Goal: Navigation & Orientation: Find specific page/section

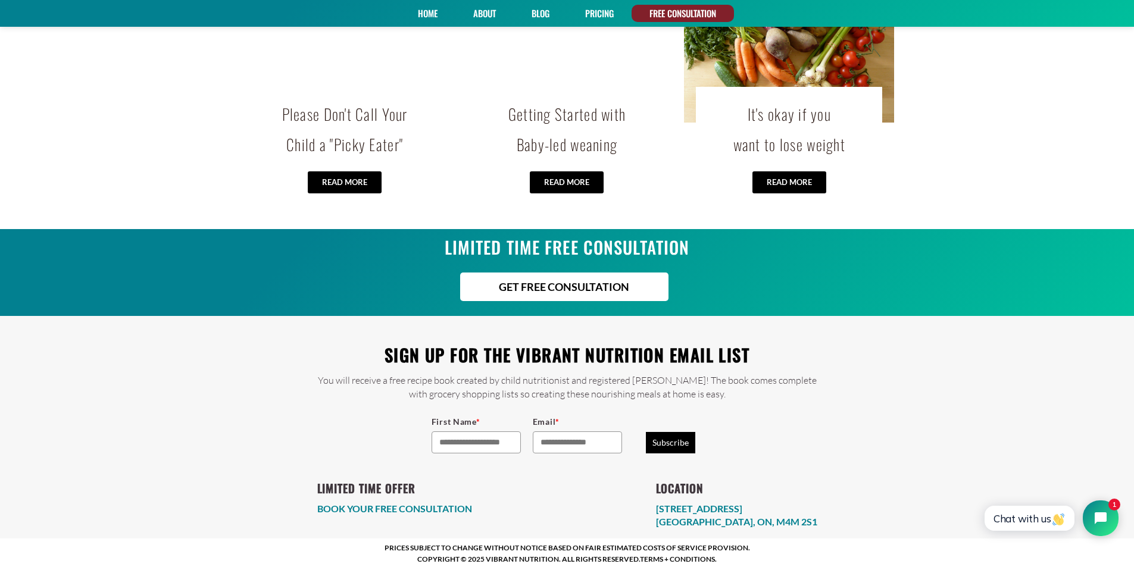
scroll to position [2532, 0]
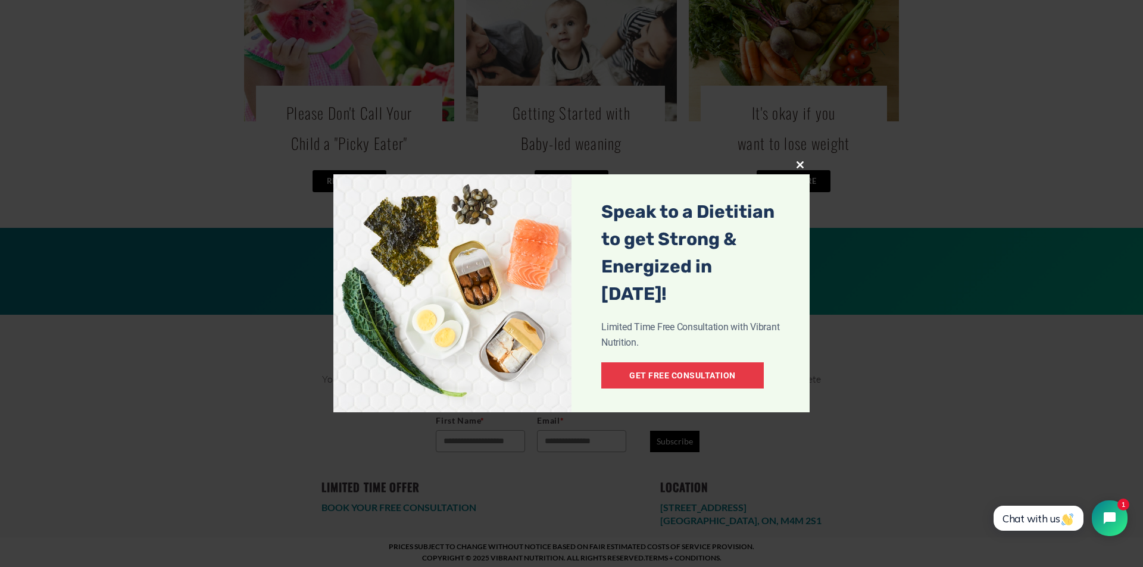
click at [800, 165] on span at bounding box center [799, 164] width 19 height 7
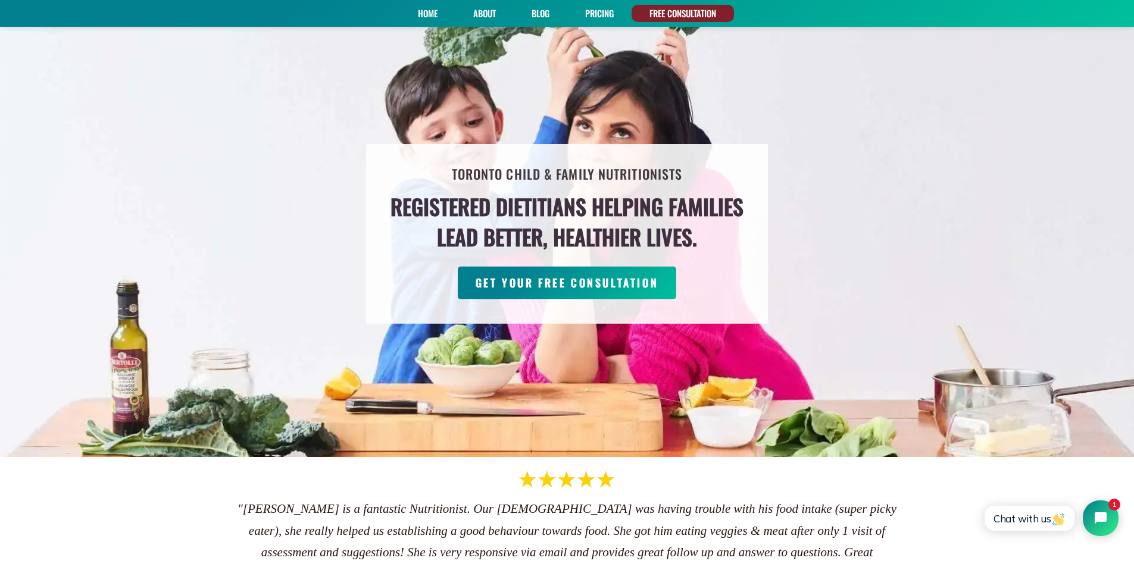
scroll to position [0, 0]
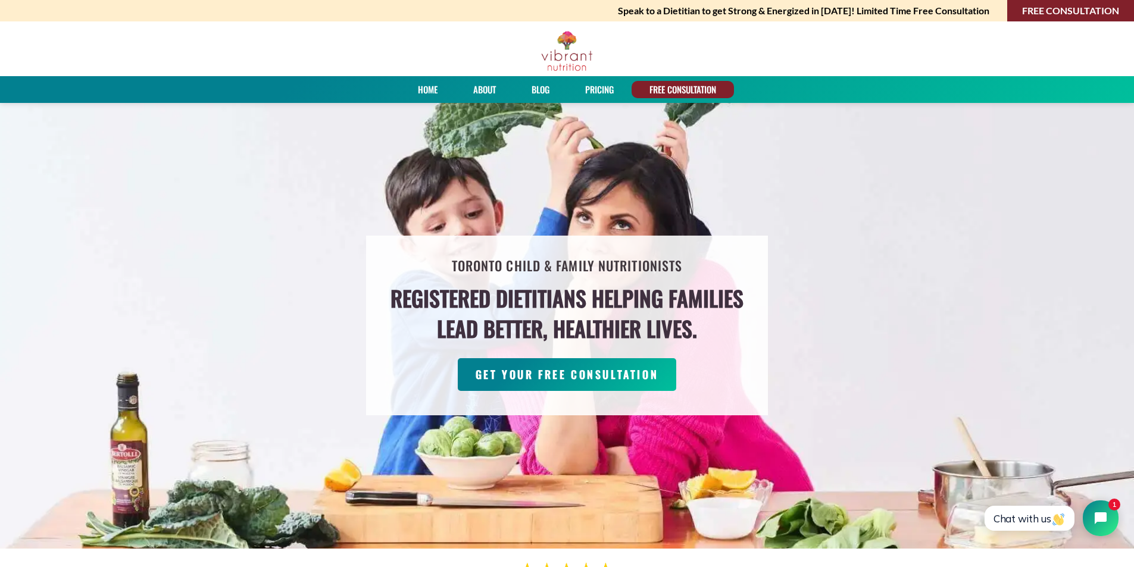
click at [410, 87] on li "Home" at bounding box center [427, 89] width 55 height 17
click at [418, 87] on link "Home" at bounding box center [428, 89] width 28 height 17
click at [488, 90] on link "About" at bounding box center [484, 89] width 31 height 17
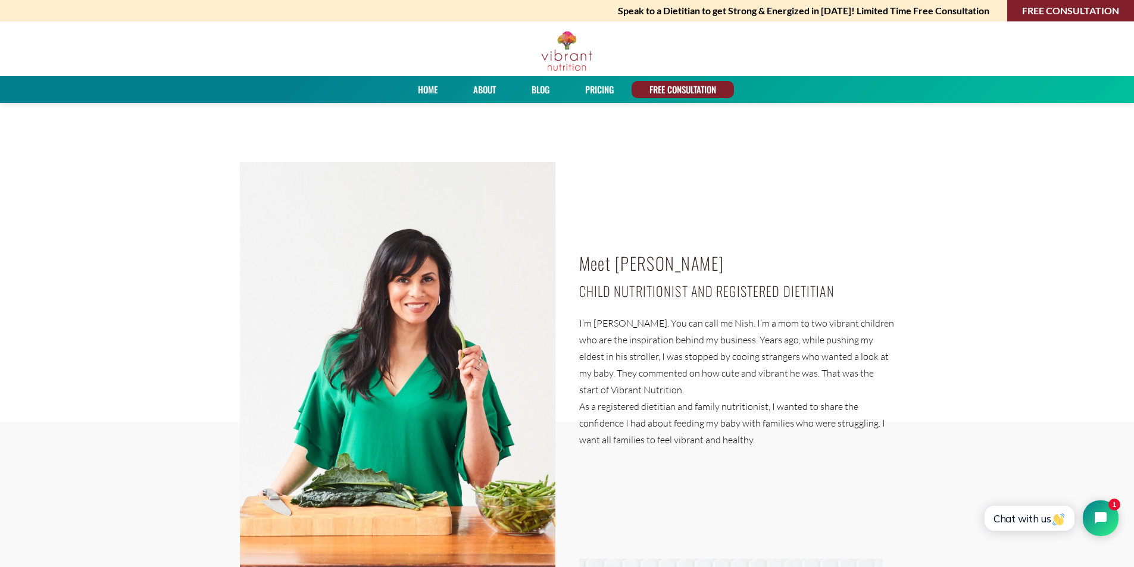
click at [595, 89] on link "PRICING" at bounding box center [599, 89] width 37 height 17
click at [595, 93] on link "PRICING" at bounding box center [599, 89] width 37 height 17
click at [536, 89] on link "Blog" at bounding box center [540, 89] width 26 height 17
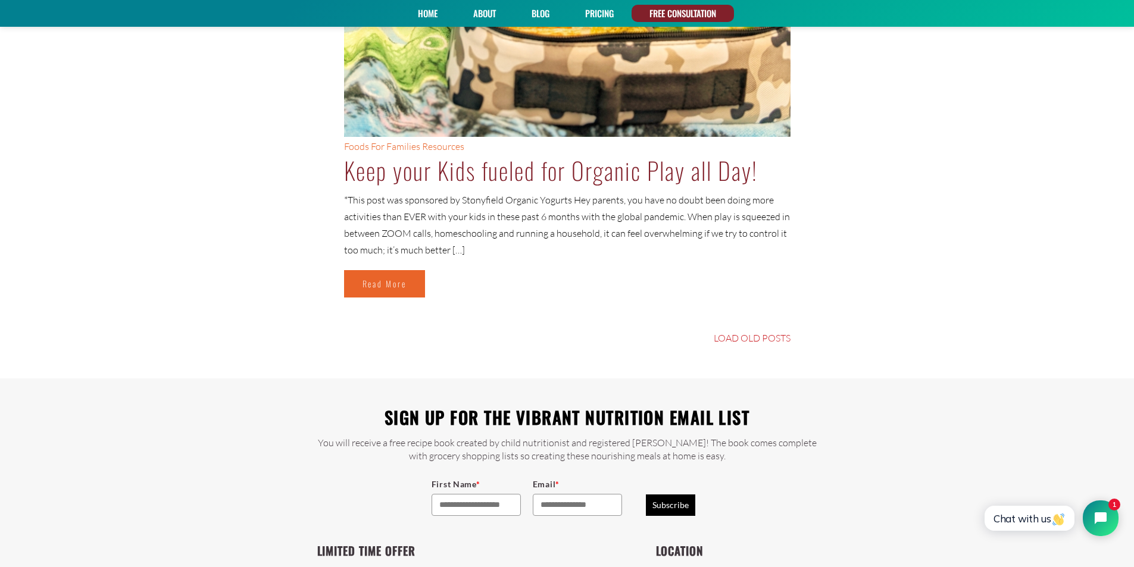
scroll to position [5660, 0]
